Goal: Task Accomplishment & Management: Manage account settings

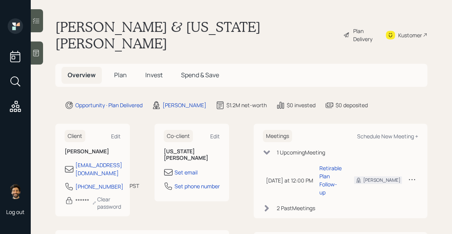
click at [119, 71] on span "Plan" at bounding box center [120, 75] width 13 height 8
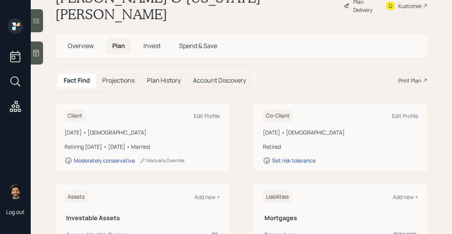
scroll to position [39, 0]
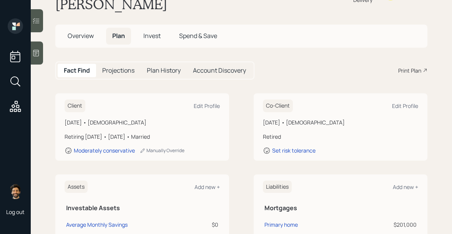
click at [156, 32] on span "Invest" at bounding box center [151, 36] width 17 height 8
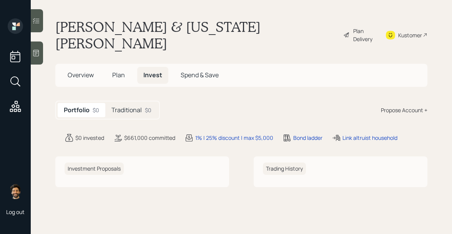
click at [132, 107] on h5 "Traditional" at bounding box center [127, 110] width 30 height 7
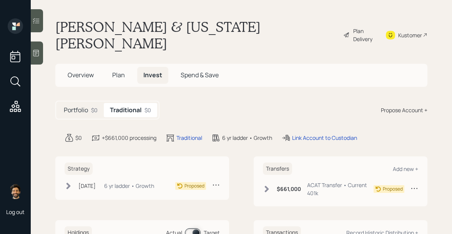
click at [116, 71] on span "Plan" at bounding box center [118, 75] width 13 height 8
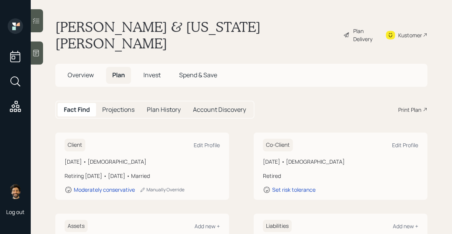
click at [83, 71] on span "Overview" at bounding box center [81, 75] width 26 height 8
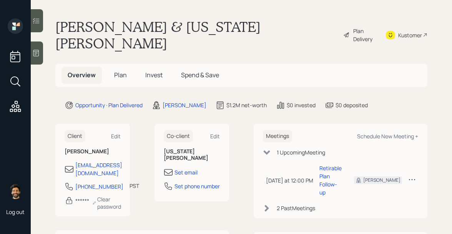
click at [356, 27] on div "Plan Delivery" at bounding box center [364, 35] width 23 height 16
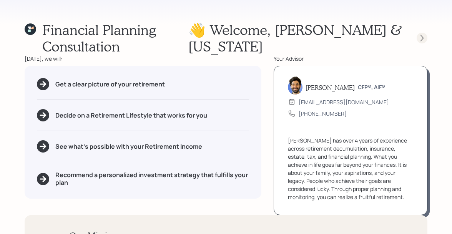
click at [423, 37] on icon at bounding box center [422, 38] width 8 height 8
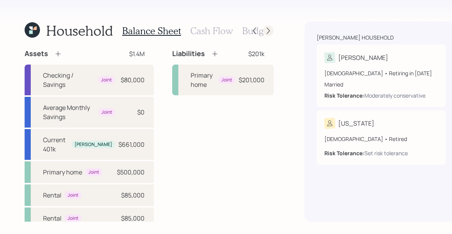
click at [265, 29] on icon at bounding box center [269, 31] width 8 height 8
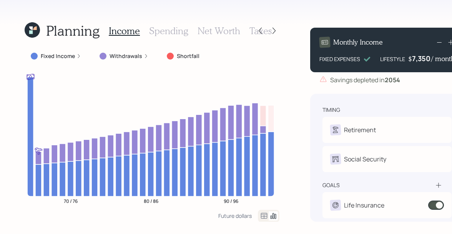
click at [36, 30] on icon at bounding box center [34, 28] width 3 height 3
